Goal: Task Accomplishment & Management: Manage account settings

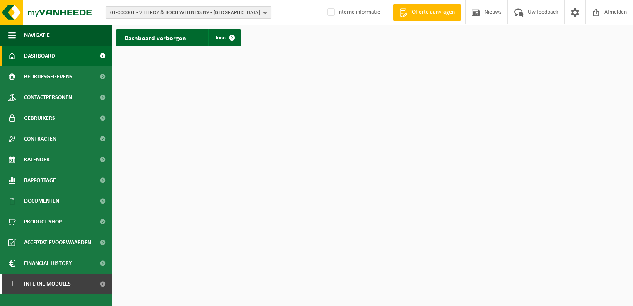
click at [140, 10] on span "01-000001 - VILLEROY & BOCH WELLNESS NV - ROESELARE" at bounding box center [185, 13] width 150 height 12
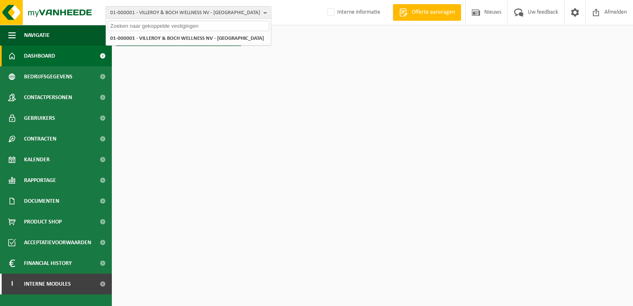
paste input "10-753055"
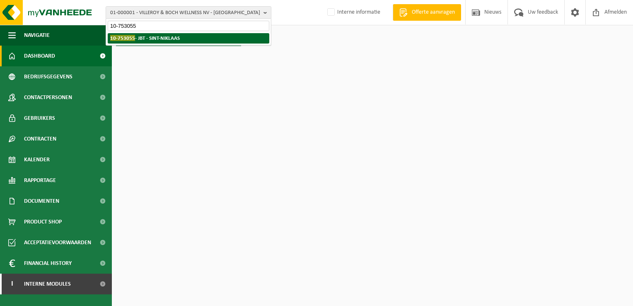
type input "10-753055"
click at [145, 36] on strong "10-753055 - JBT - SINT-NIKLAAS" at bounding box center [145, 38] width 70 height 6
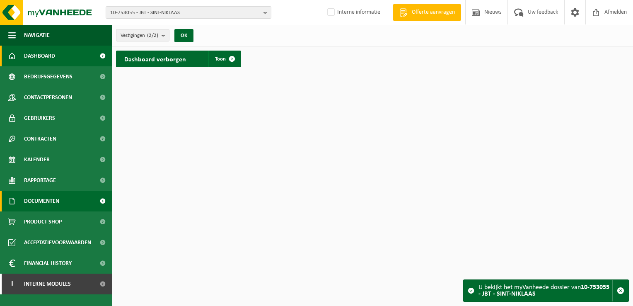
click at [103, 198] on span at bounding box center [102, 201] width 19 height 21
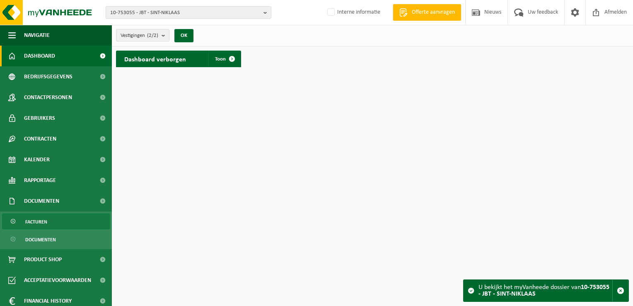
click at [48, 222] on link "Facturen" at bounding box center [56, 221] width 108 height 16
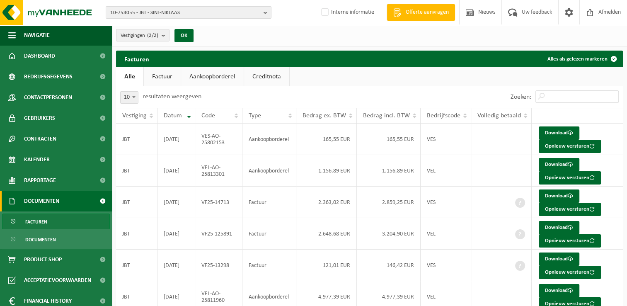
click at [161, 75] on link "Factuur" at bounding box center [162, 76] width 37 height 19
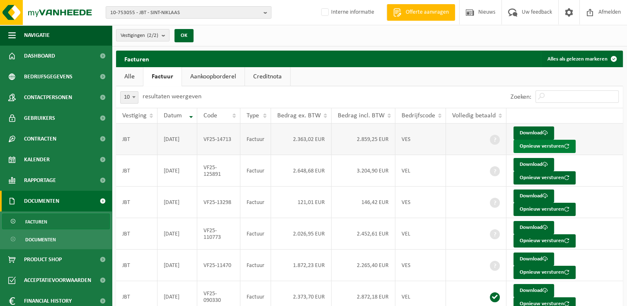
click at [525, 145] on button "Opnieuw versturen" at bounding box center [544, 146] width 62 height 13
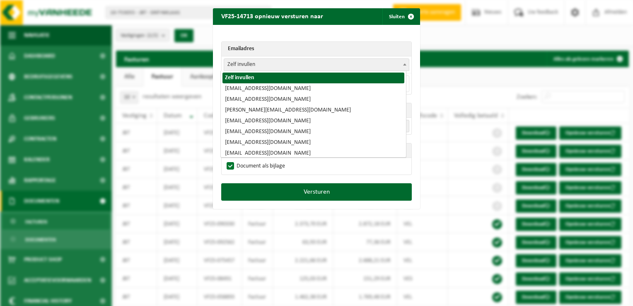
click at [403, 65] on b at bounding box center [404, 64] width 3 height 2
click at [294, 63] on span "Zelf invullen" at bounding box center [316, 65] width 185 height 12
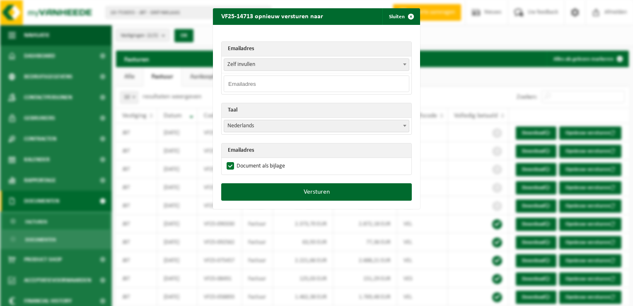
click at [277, 84] on input "email" at bounding box center [317, 83] width 186 height 17
paste input "mailto:AP.Belgium@JBTC.COM"
click at [239, 82] on input "mailto:AP.Belgium@JBTC.COM" at bounding box center [317, 83] width 186 height 17
drag, startPoint x: 239, startPoint y: 82, endPoint x: 215, endPoint y: 77, distance: 24.5
click at [215, 77] on div "Emailadres Zelf invullen apa.jbtbelgium@wss.pnc.com jan.vangansbeke@jbtc.com se…" at bounding box center [316, 104] width 207 height 158
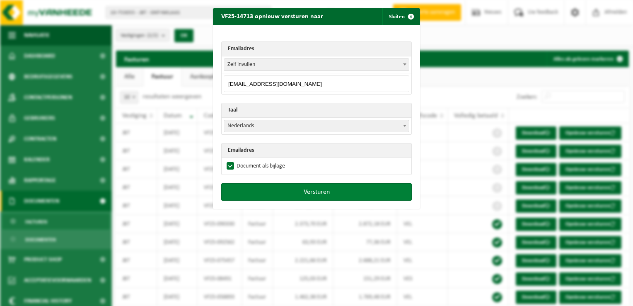
type input "AP.Belgium@JBTC.COM"
click at [322, 193] on button "Versturen" at bounding box center [316, 191] width 191 height 17
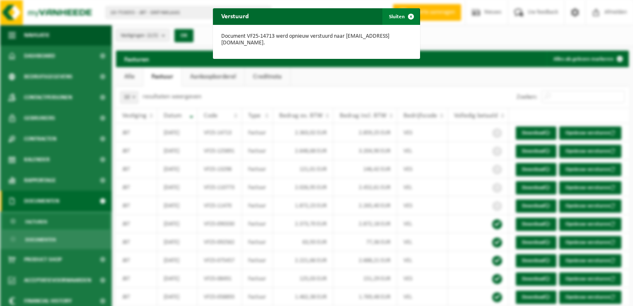
click at [407, 16] on span "button" at bounding box center [411, 16] width 17 height 17
